Goal: Find specific page/section: Find specific page/section

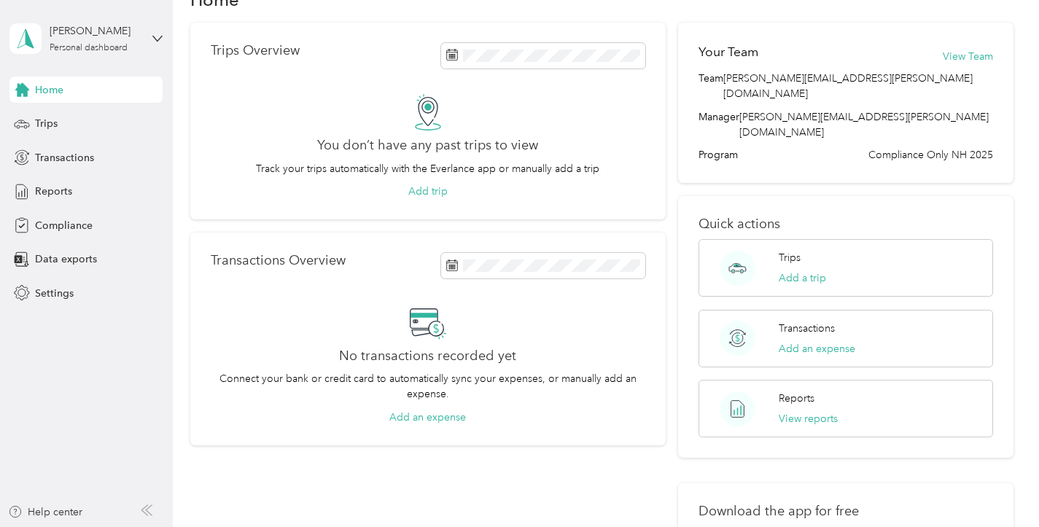
scroll to position [14, 0]
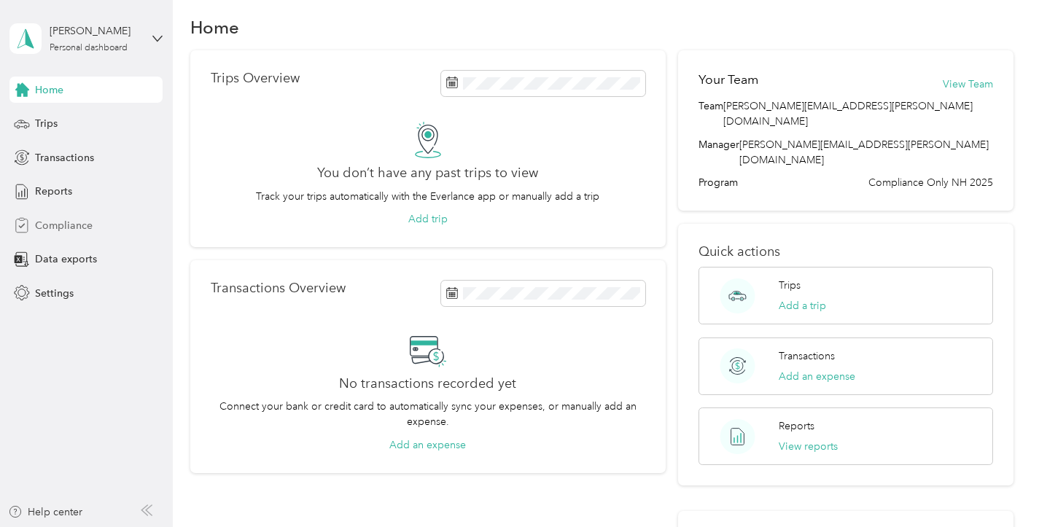
click at [47, 224] on span "Compliance" at bounding box center [64, 225] width 58 height 15
